Goal: Entertainment & Leisure: Consume media (video, audio)

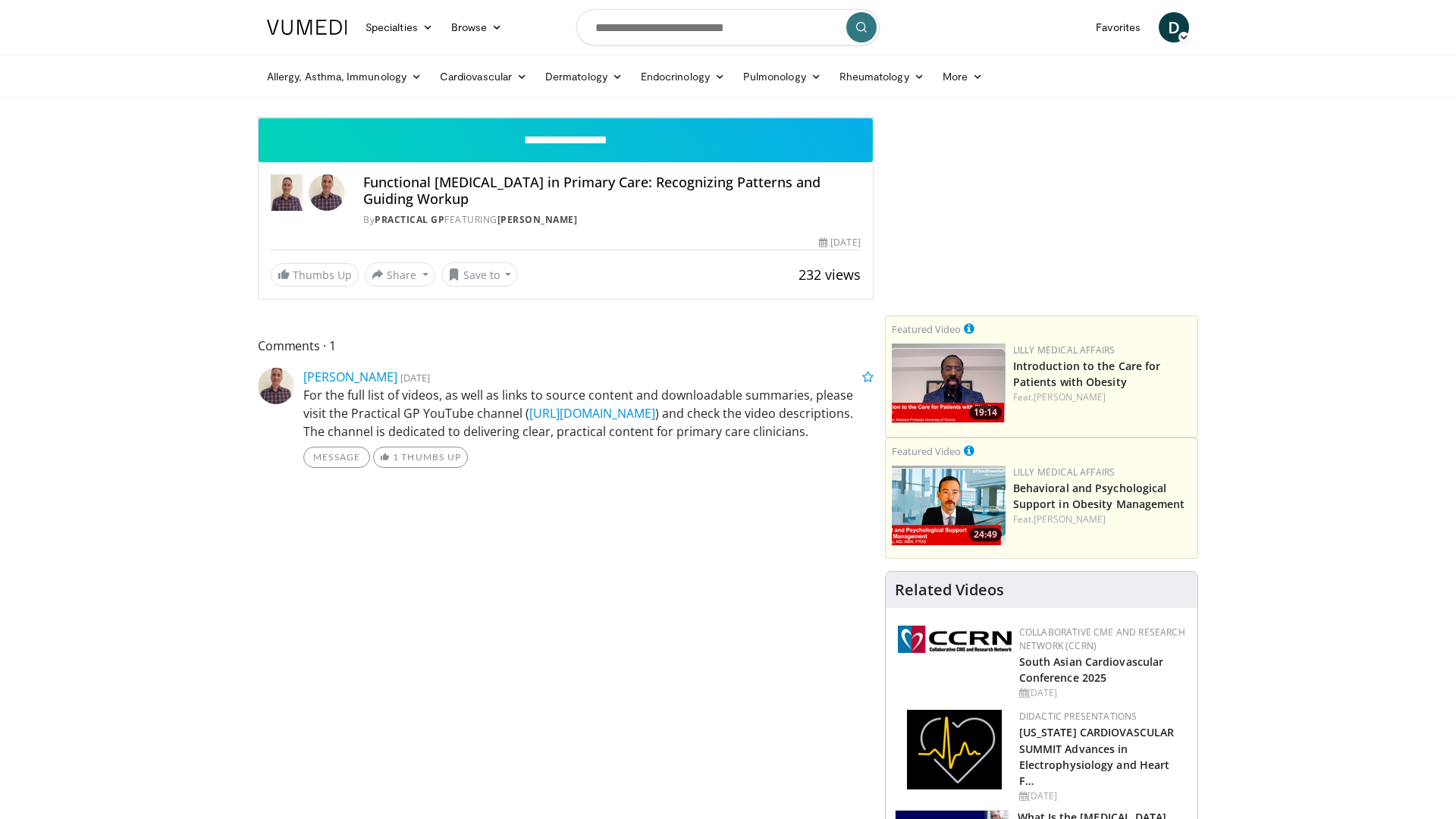
click at [873, 118] on span "Video Player" at bounding box center [858, 102] width 30 height 30
